Goal: Task Accomplishment & Management: Complete application form

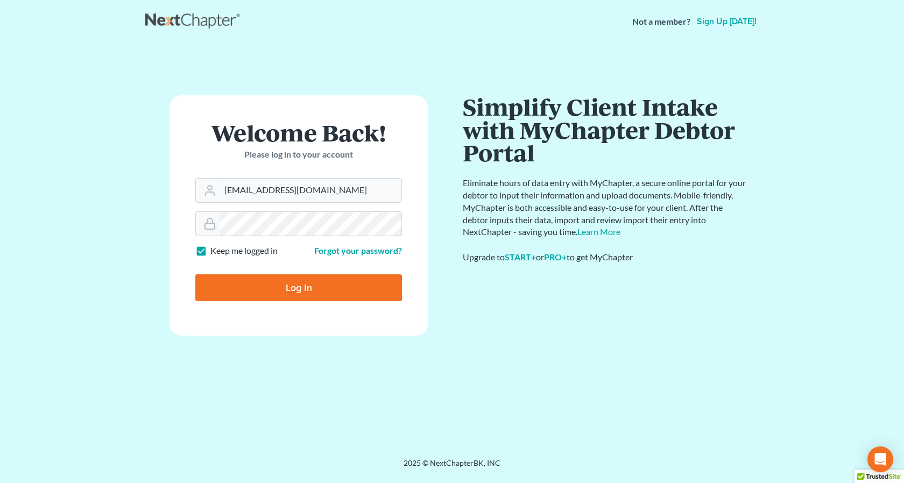
click at [195, 274] on input "Log In" at bounding box center [298, 287] width 207 height 27
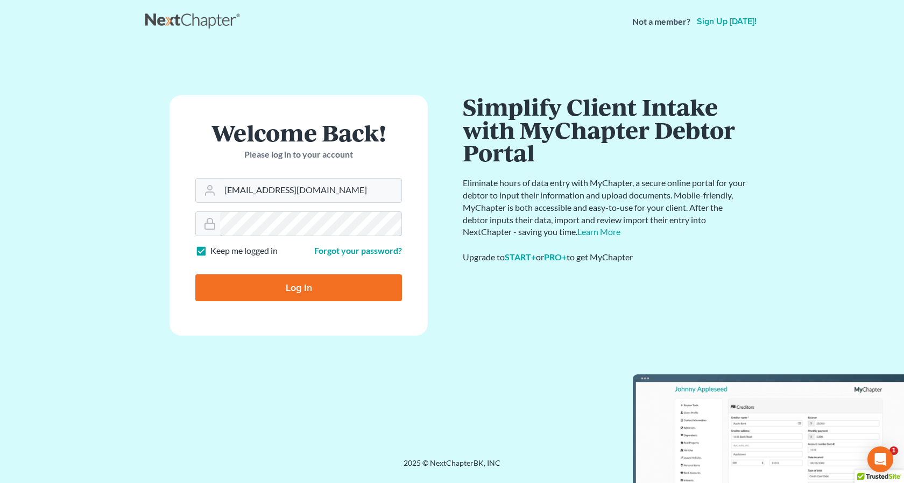
type input "Thinking..."
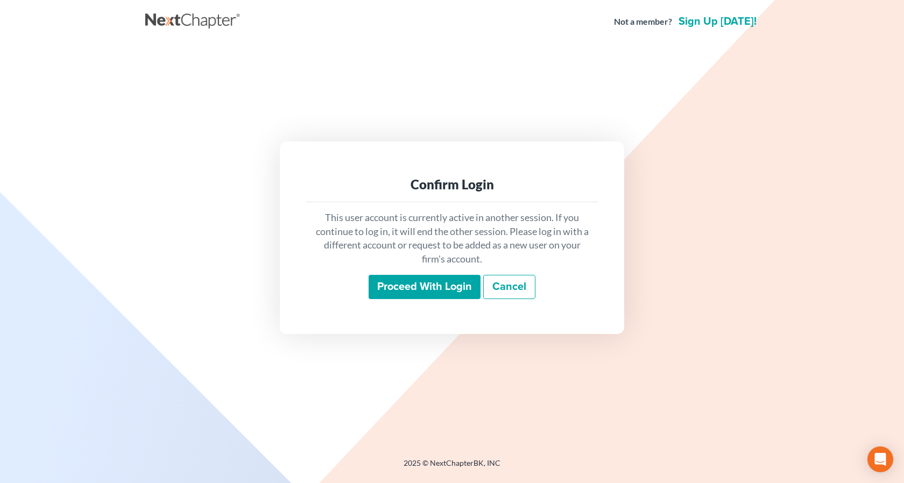
click at [428, 284] on input "Proceed with login" at bounding box center [425, 287] width 112 height 25
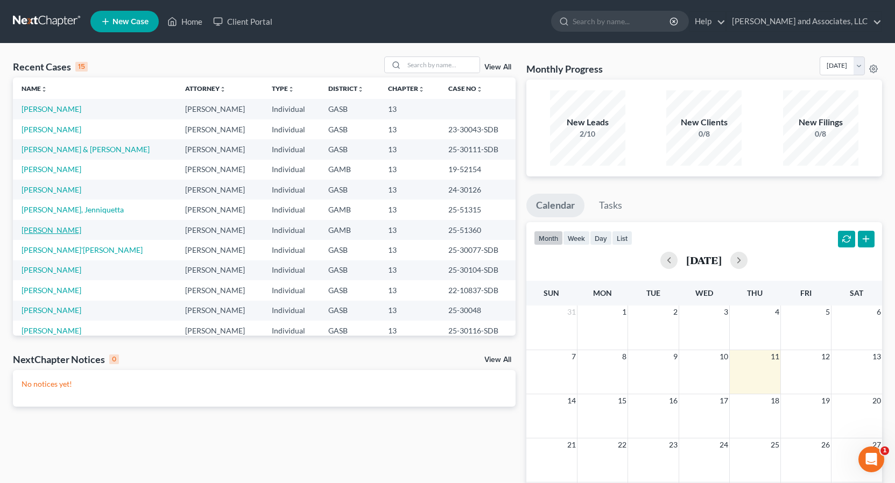
click at [69, 231] on link "[PERSON_NAME]" at bounding box center [52, 229] width 60 height 9
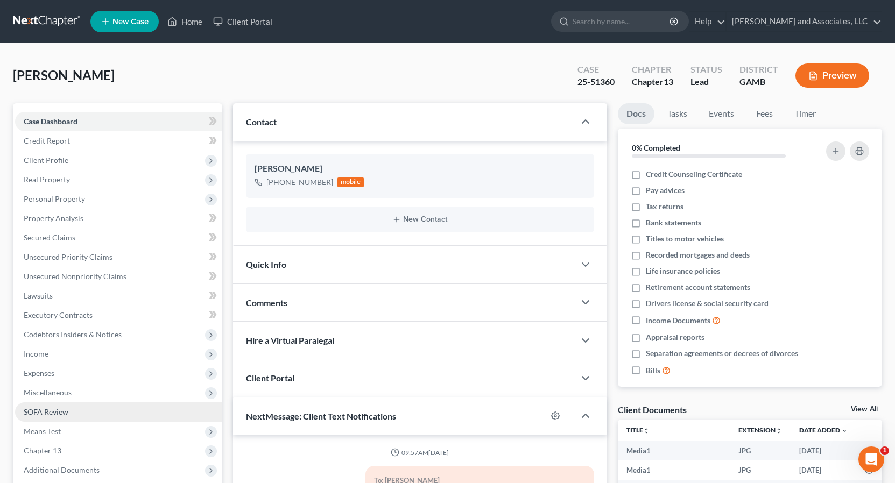
scroll to position [1163, 0]
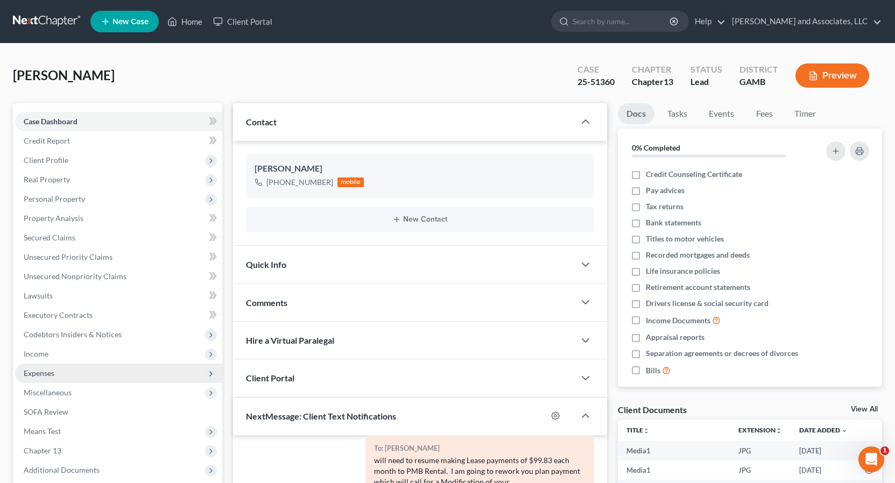
click at [52, 373] on span "Expenses" at bounding box center [39, 373] width 31 height 9
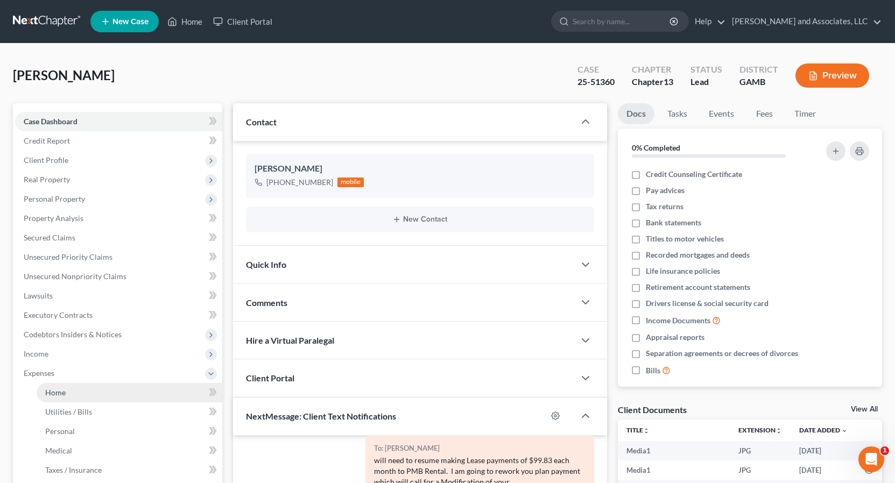
click at [62, 392] on span "Home" at bounding box center [55, 392] width 20 height 9
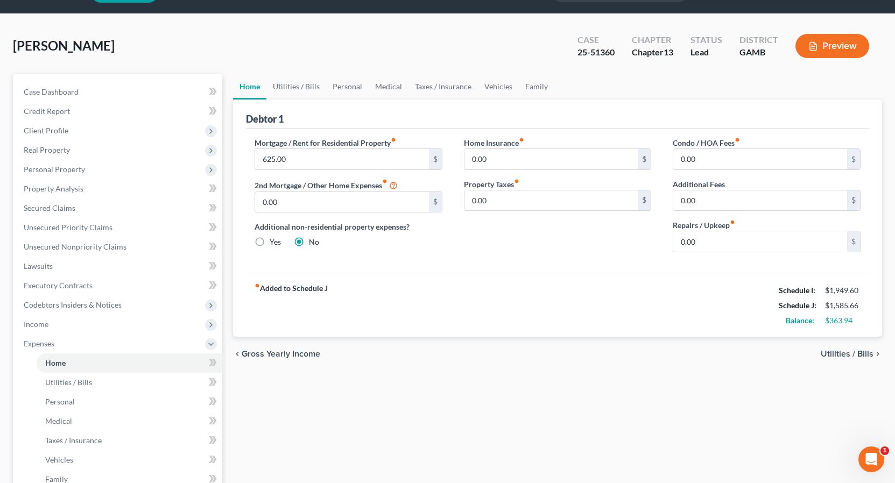
scroll to position [30, 0]
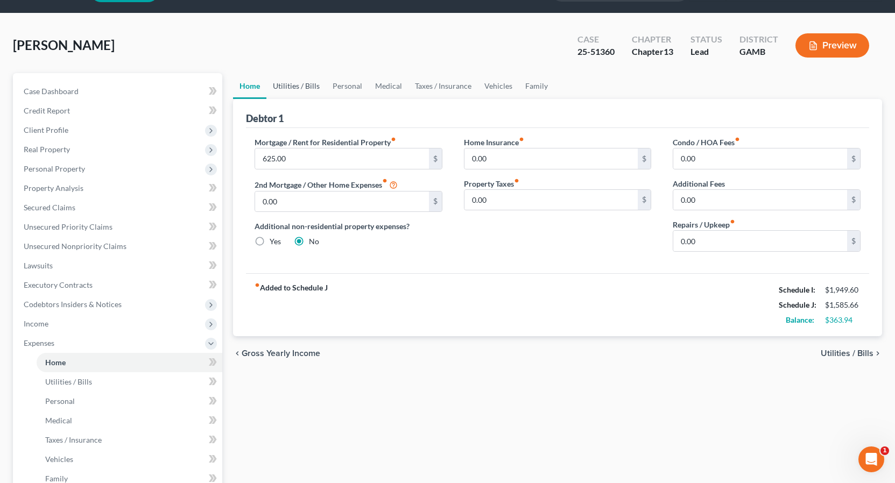
click at [296, 86] on link "Utilities / Bills" at bounding box center [296, 86] width 60 height 26
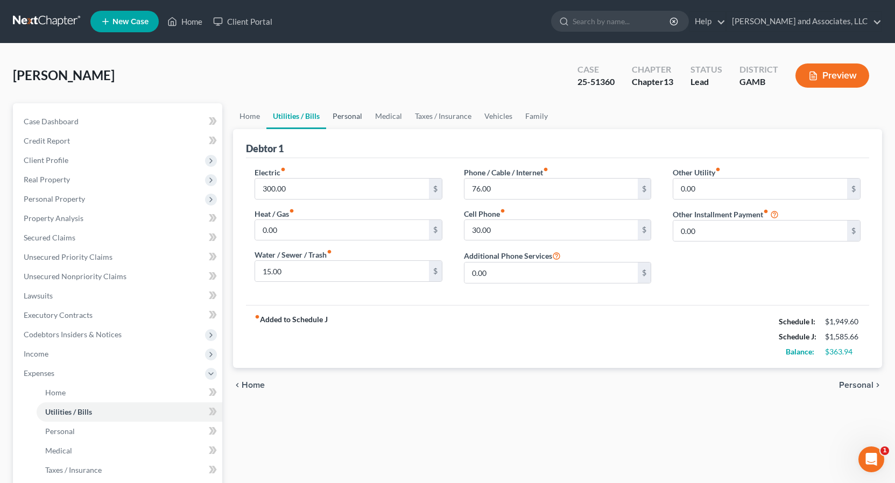
click at [344, 117] on link "Personal" at bounding box center [347, 116] width 43 height 26
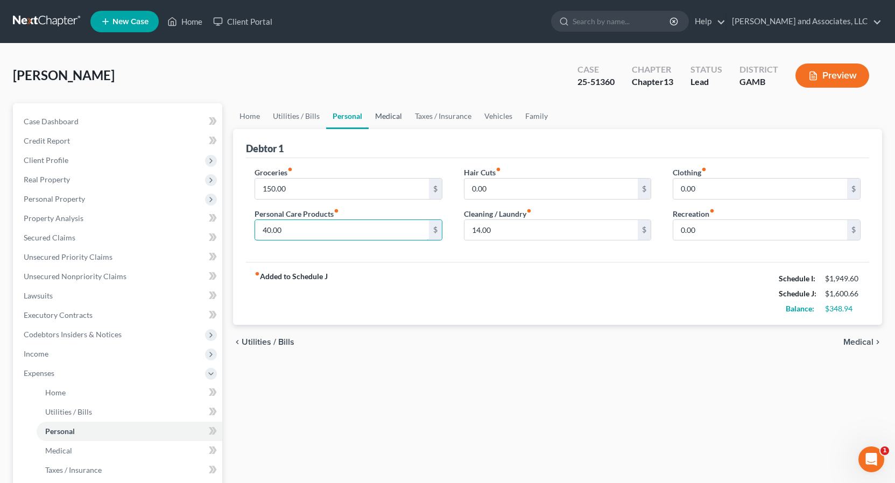
type input "40.00"
click at [381, 117] on link "Medical" at bounding box center [389, 116] width 40 height 26
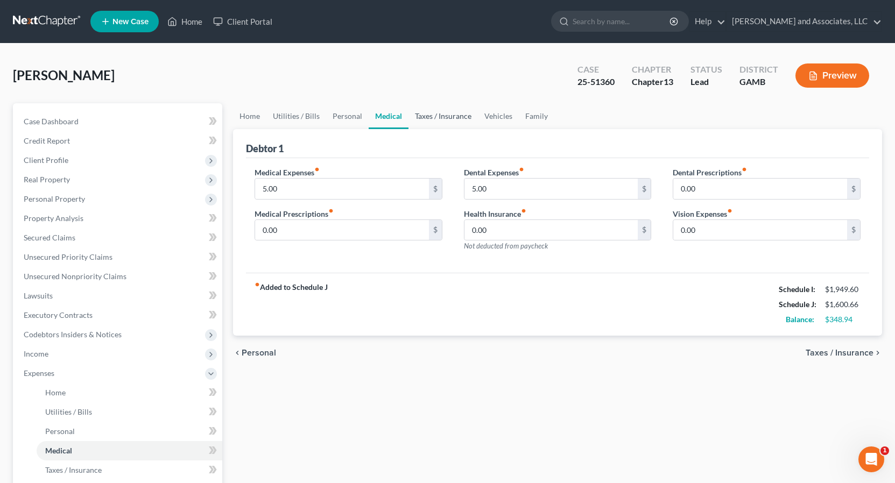
click at [450, 119] on link "Taxes / Insurance" at bounding box center [442, 116] width 69 height 26
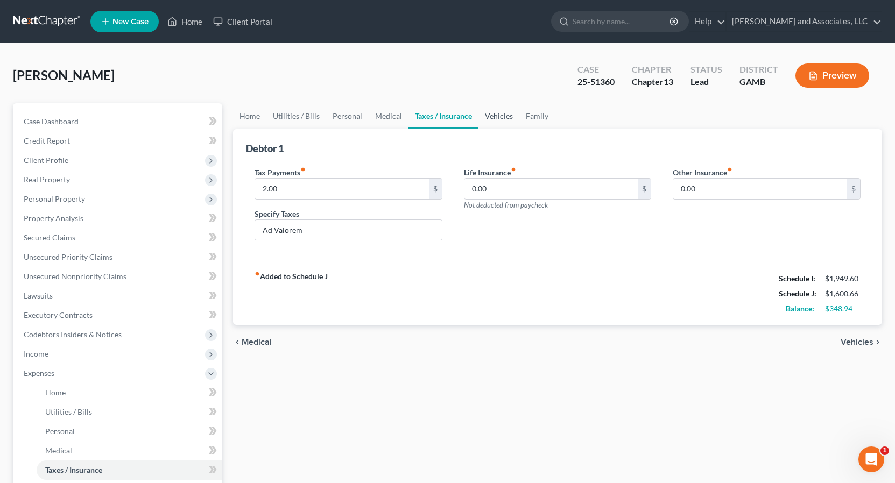
click at [499, 118] on link "Vehicles" at bounding box center [498, 116] width 41 height 26
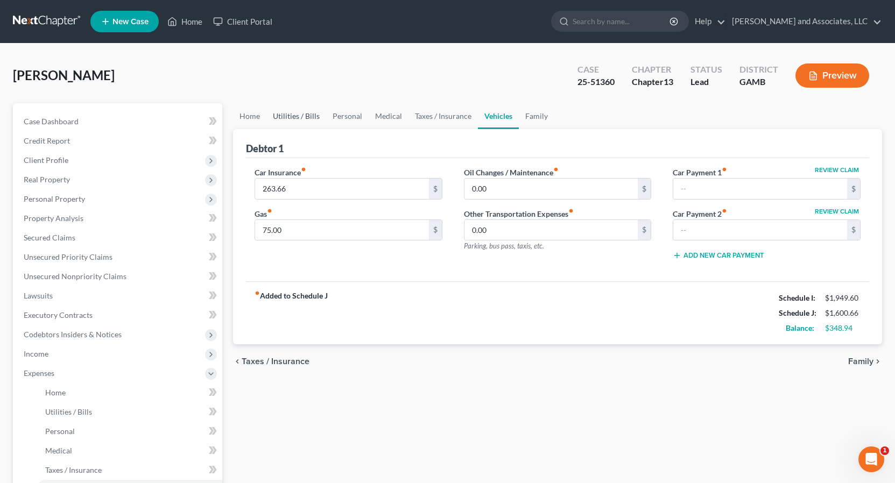
click at [296, 118] on link "Utilities / Bills" at bounding box center [296, 116] width 60 height 26
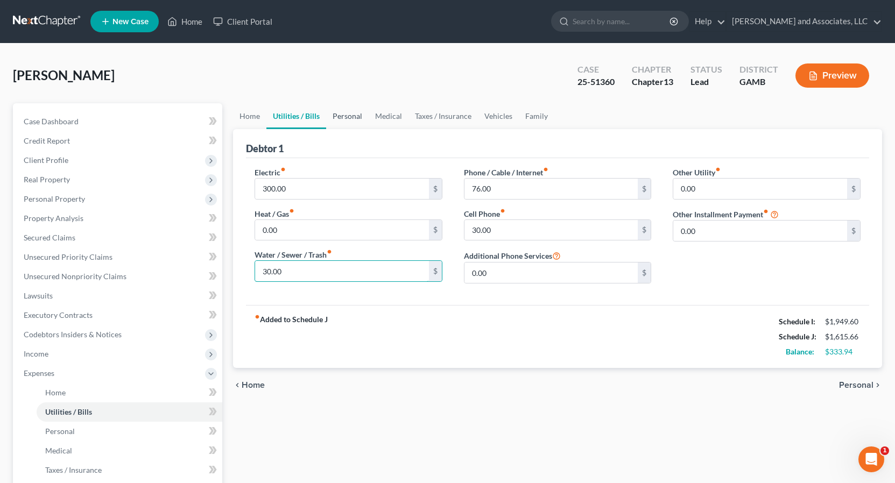
type input "30.00"
click at [342, 116] on link "Personal" at bounding box center [347, 116] width 43 height 26
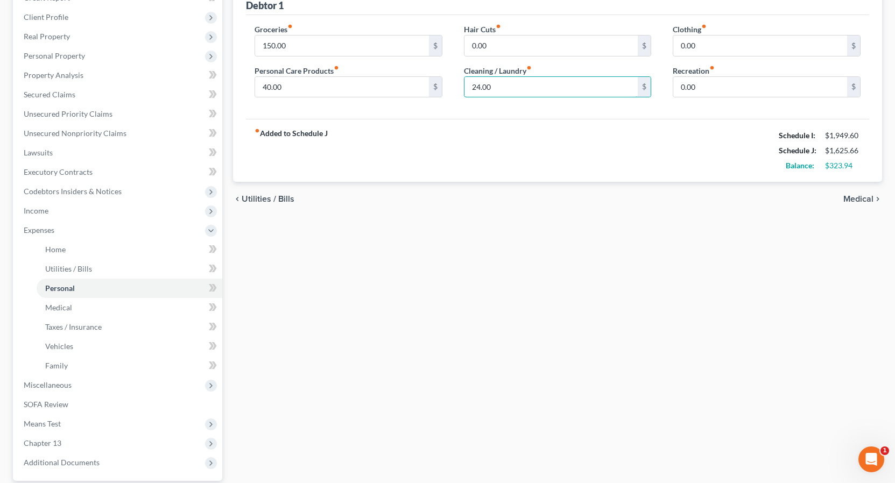
scroll to position [244, 0]
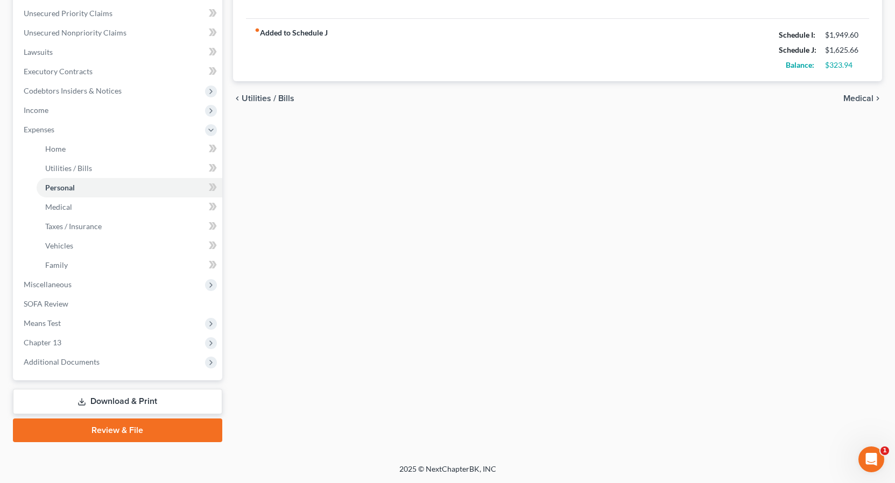
drag, startPoint x: 896, startPoint y: 363, endPoint x: 10, endPoint y: 1, distance: 957.0
type input "24.00"
click at [130, 401] on link "Download & Print" at bounding box center [117, 401] width 209 height 25
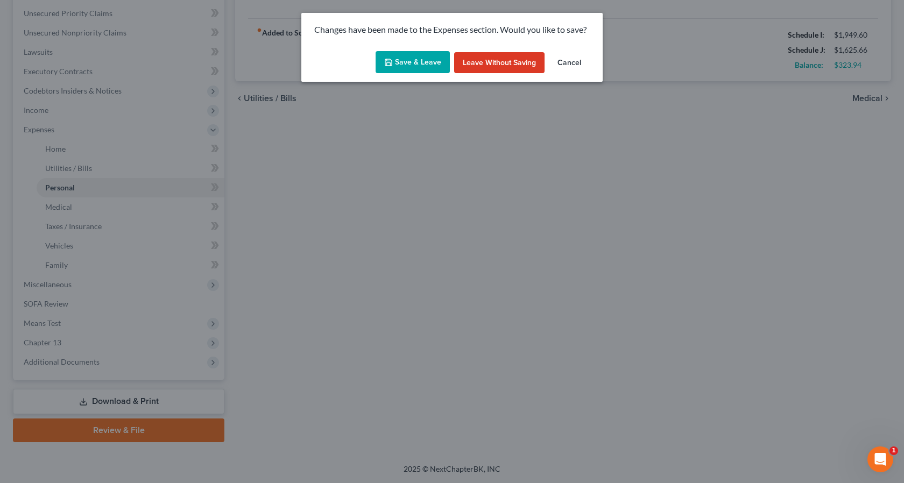
click at [419, 60] on button "Save & Leave" at bounding box center [413, 62] width 74 height 23
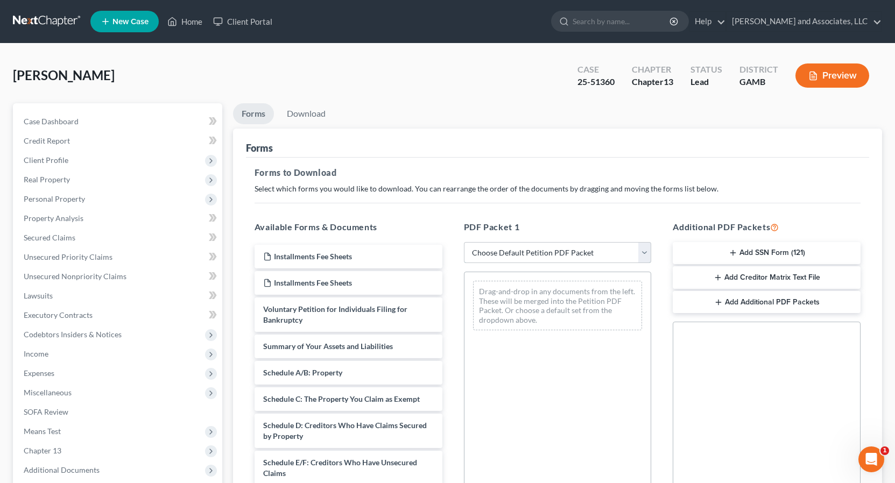
click at [644, 253] on select "Choose Default Petition PDF Packet Complete Bankruptcy Petition (all forms and …" at bounding box center [558, 253] width 188 height 22
select select "2"
click at [464, 242] on select "Choose Default Petition PDF Packet Complete Bankruptcy Petition (all forms and …" at bounding box center [558, 253] width 188 height 22
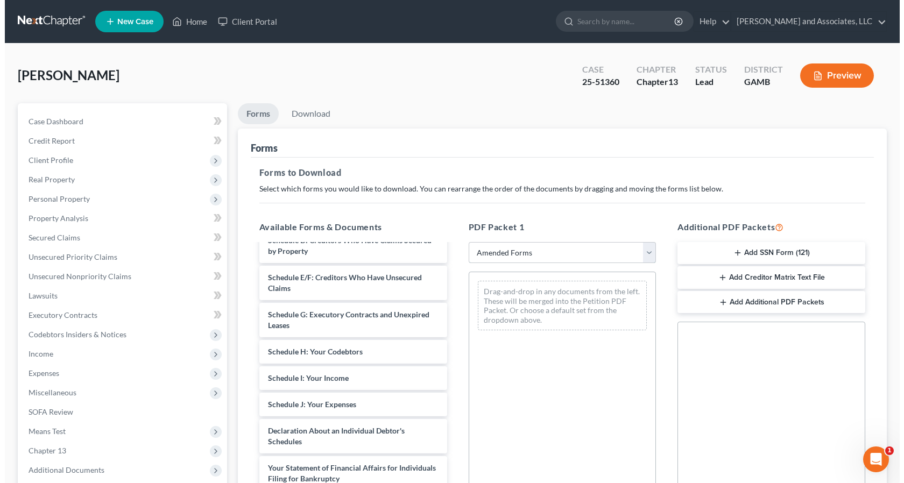
scroll to position [140, 0]
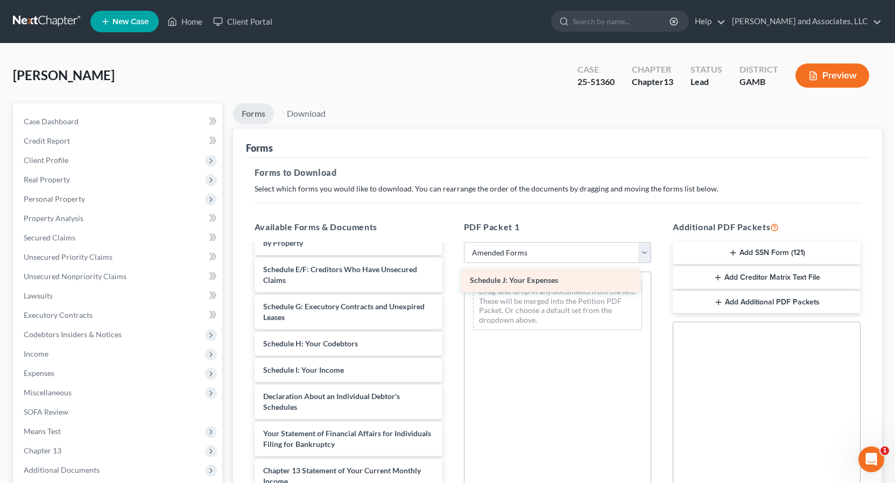
drag, startPoint x: 348, startPoint y: 396, endPoint x: 557, endPoint y: 280, distance: 239.9
click at [451, 280] on div "Schedule J: Your Expenses Voluntary Petition for Individuals Filing for Bankrup…" at bounding box center [348, 356] width 205 height 505
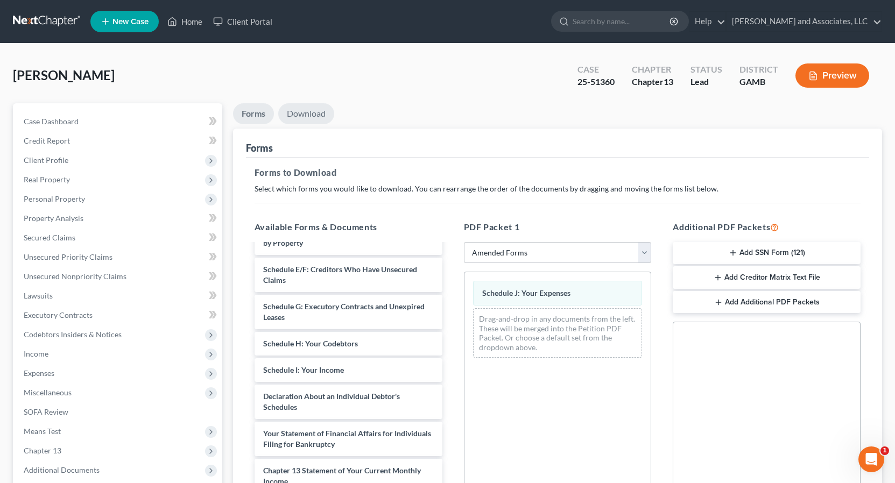
click at [302, 112] on link "Download" at bounding box center [306, 113] width 56 height 21
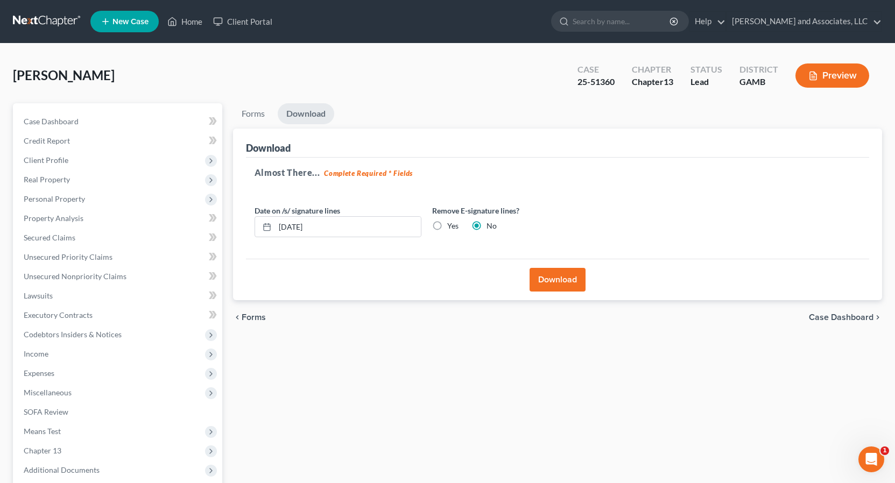
click at [541, 274] on button "Download" at bounding box center [557, 280] width 56 height 24
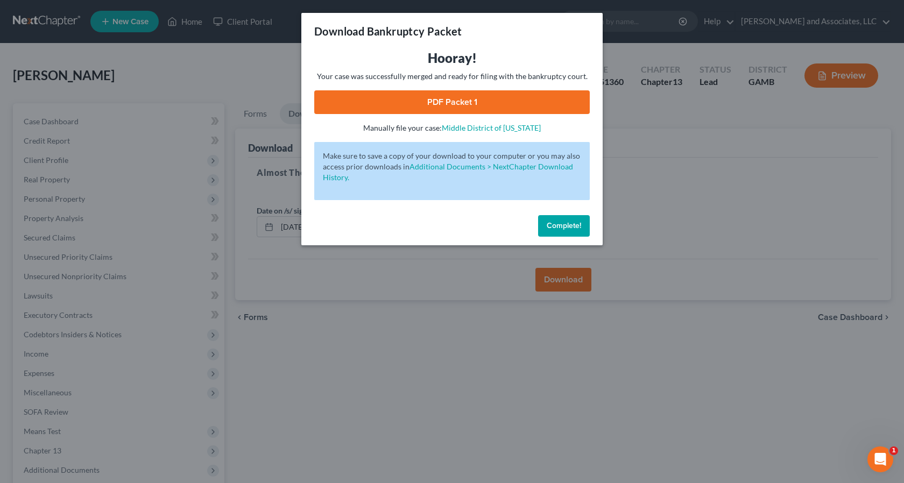
click at [464, 100] on link "PDF Packet 1" at bounding box center [451, 102] width 275 height 24
